Goal: Browse casually: Explore the website without a specific task or goal

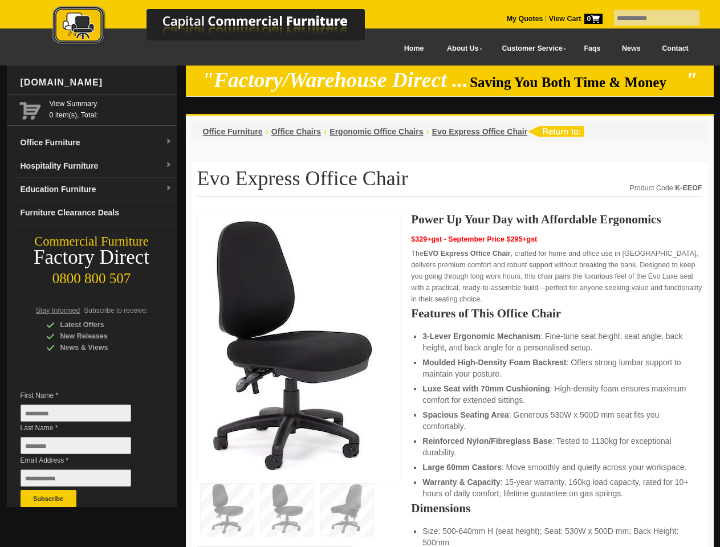
click at [649, 18] on input "text" at bounding box center [656, 17] width 85 height 15
click at [84, 449] on input "Last Name *" at bounding box center [76, 445] width 111 height 17
click at [48, 499] on button "Subscribe" at bounding box center [49, 498] width 56 height 17
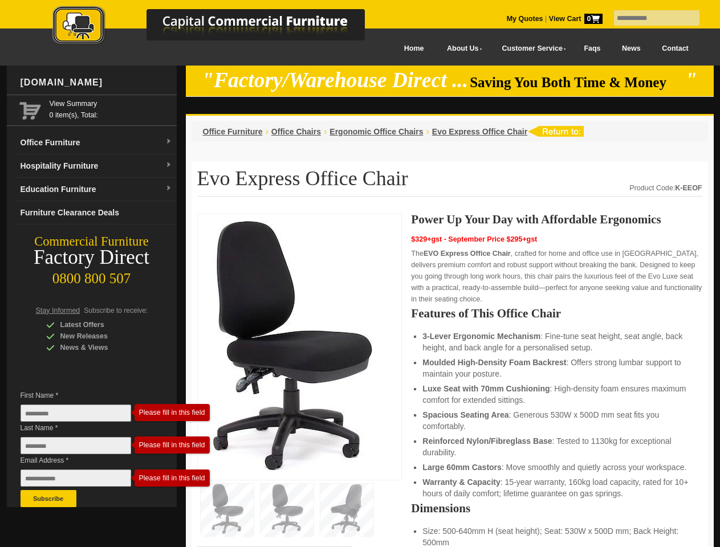
click at [450, 381] on ul "3-Lever Ergonomic Mechanism : Fine-tune seat height, seat angle, back height, a…" at bounding box center [556, 415] width 268 height 169
